Goal: Transaction & Acquisition: Download file/media

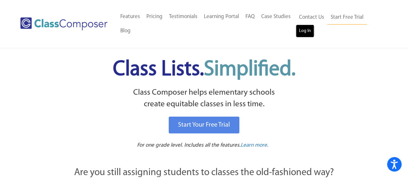
click at [311, 31] on link "Log In" at bounding box center [305, 31] width 18 height 13
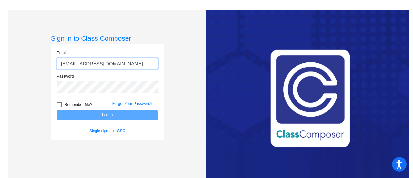
type input "[EMAIL_ADDRESS][DOMAIN_NAME]"
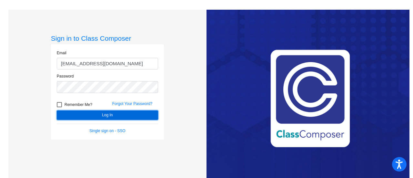
click at [109, 116] on button "Log In" at bounding box center [107, 114] width 101 height 9
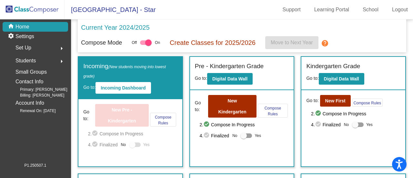
click at [45, 5] on img at bounding box center [32, 9] width 65 height 19
click at [38, 10] on img at bounding box center [32, 9] width 65 height 19
click at [17, 24] on p "Home" at bounding box center [22, 27] width 14 height 8
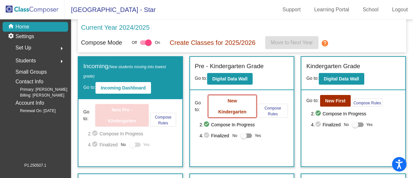
click at [233, 106] on button "New Kindergarten" at bounding box center [232, 106] width 48 height 23
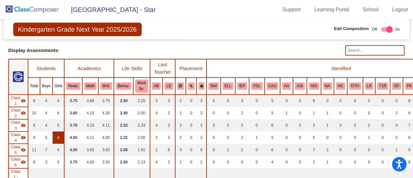
scroll to position [194, 0]
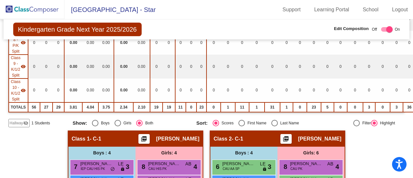
click at [17, 121] on span "Hallway" at bounding box center [17, 123] width 14 height 6
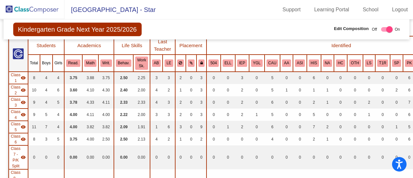
scroll to position [0, 0]
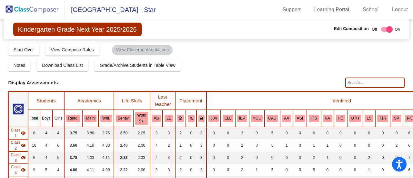
click at [40, 5] on img at bounding box center [32, 9] width 65 height 19
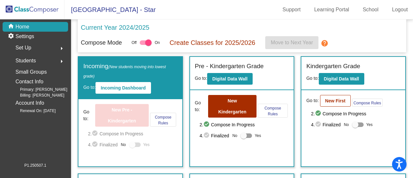
scroll to position [65, 0]
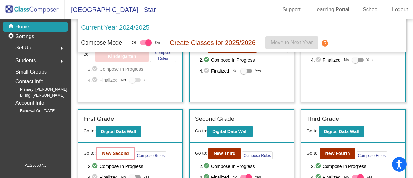
click at [114, 153] on b "New Second" at bounding box center [115, 153] width 27 height 5
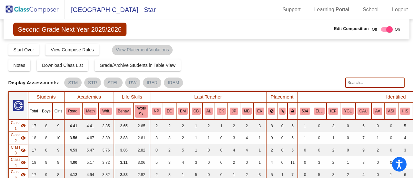
click at [361, 84] on input "text" at bounding box center [374, 82] width 59 height 10
type input "p"
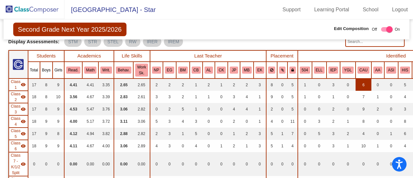
scroll to position [32, 0]
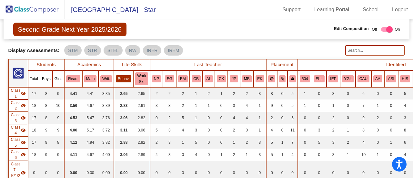
click at [121, 78] on button "Behav." at bounding box center [123, 78] width 15 height 7
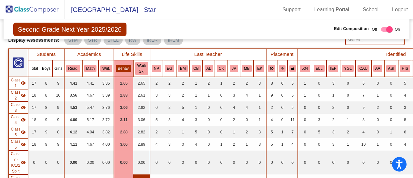
scroll to position [0, 0]
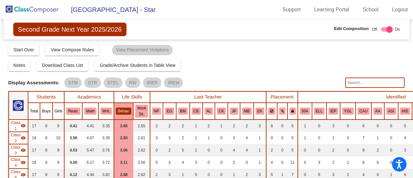
click at [124, 111] on button "Behav." at bounding box center [123, 111] width 15 height 7
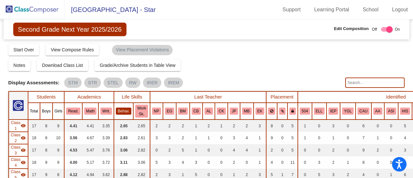
click at [124, 111] on button "Behav." at bounding box center [123, 111] width 15 height 7
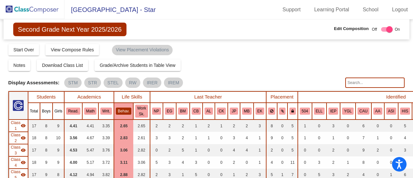
click at [34, 12] on img at bounding box center [32, 9] width 65 height 19
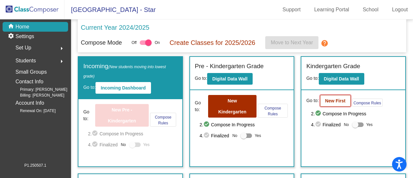
click at [325, 100] on b "New First" at bounding box center [335, 100] width 20 height 5
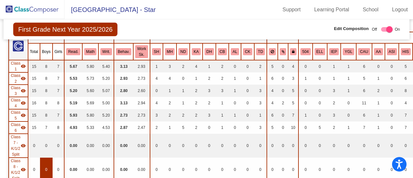
scroll to position [129, 0]
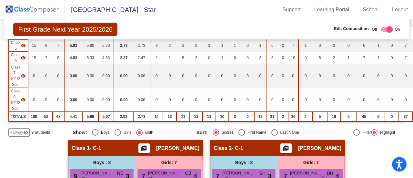
click at [18, 128] on div "Hallway visibility_off" at bounding box center [18, 132] width 21 height 8
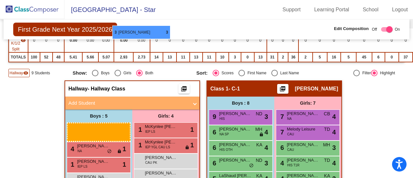
scroll to position [189, 0]
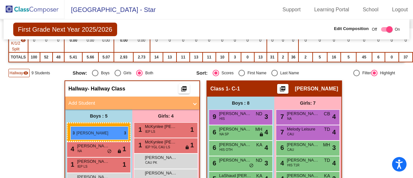
drag, startPoint x: 245, startPoint y: 123, endPoint x: 70, endPoint y: 126, distance: 174.4
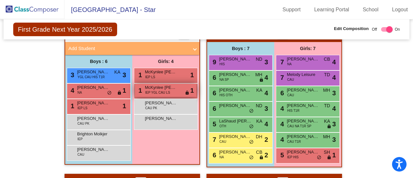
scroll to position [253, 0]
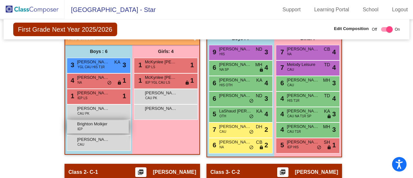
click at [105, 125] on span "Brighton Molkjer" at bounding box center [93, 124] width 32 height 6
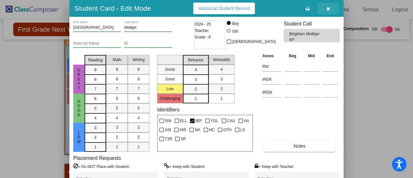
click at [327, 6] on span "button" at bounding box center [329, 8] width 4 height 5
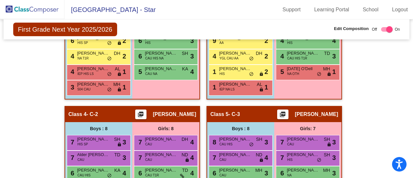
scroll to position [351, 0]
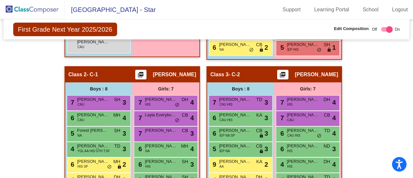
click at [39, 12] on img at bounding box center [32, 9] width 65 height 19
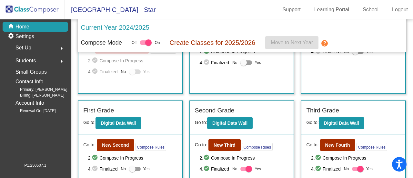
scroll to position [97, 0]
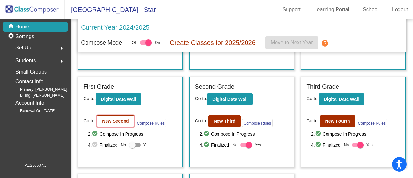
click at [115, 124] on button "New Second" at bounding box center [115, 121] width 37 height 12
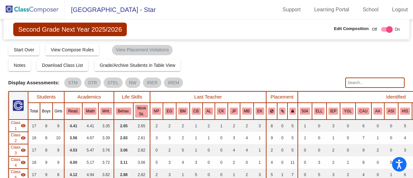
click at [21, 8] on img at bounding box center [32, 9] width 65 height 19
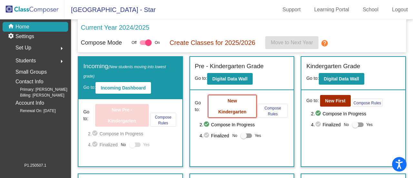
click at [244, 103] on button "New Kindergarten" at bounding box center [232, 106] width 48 height 23
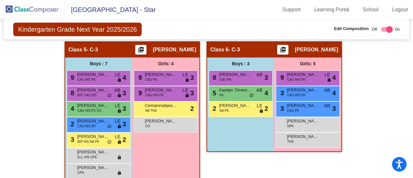
scroll to position [549, 0]
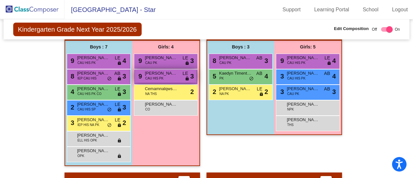
click at [161, 77] on span "CAU HIS PK" at bounding box center [154, 78] width 18 height 5
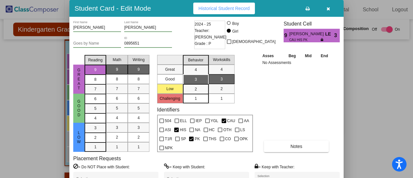
click at [326, 9] on button "button" at bounding box center [328, 9] width 21 height 12
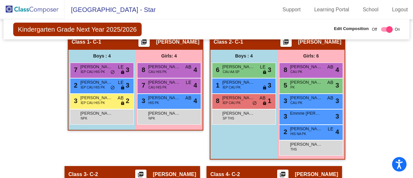
scroll to position [258, 0]
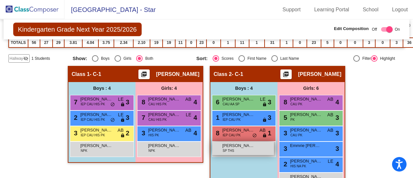
click at [236, 150] on div "[PERSON_NAME] THS lock do_not_disturb_alt" at bounding box center [243, 148] width 62 height 13
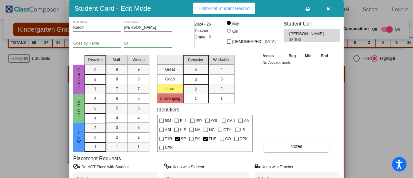
click at [328, 8] on icon "button" at bounding box center [329, 8] width 4 height 5
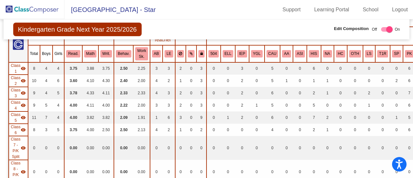
scroll to position [0, 0]
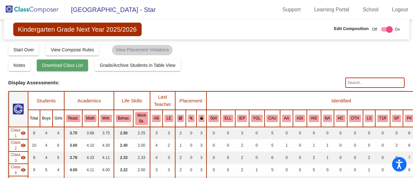
click at [71, 64] on span "Download Class List" at bounding box center [62, 65] width 41 height 5
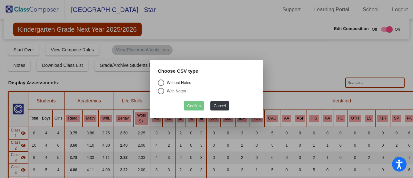
click at [163, 80] on div "Select an option" at bounding box center [161, 82] width 6 height 6
click at [161, 86] on input "Without Notes" at bounding box center [161, 86] width 0 height 0
radio input "true"
click at [193, 104] on button "Confirm" at bounding box center [194, 105] width 20 height 9
